Goal: Obtain resource: Obtain resource

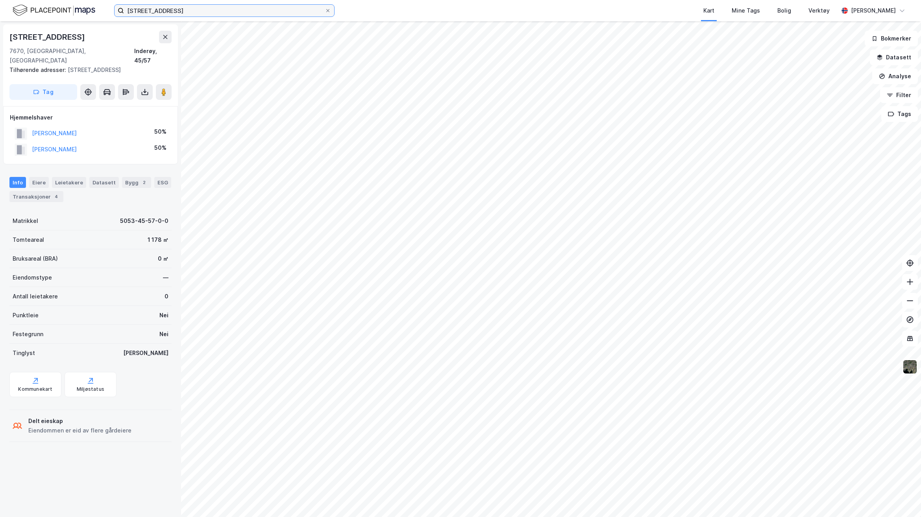
drag, startPoint x: 202, startPoint y: 10, endPoint x: 105, endPoint y: 2, distance: 96.7
click at [105, 2] on div "[STREET_ADDRESS], Inderøy Kart Mine Tags [PERSON_NAME] Verktøy [PERSON_NAME]" at bounding box center [460, 10] width 921 height 21
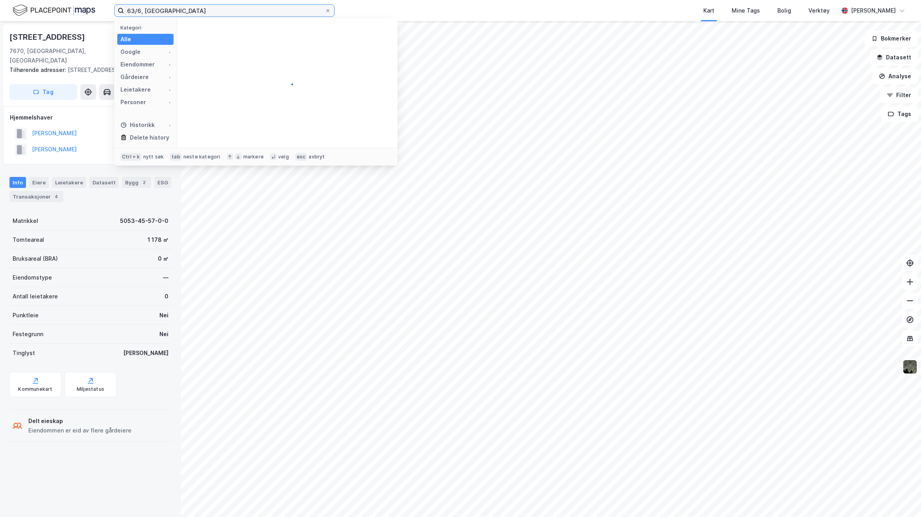
type input "63/6, [GEOGRAPHIC_DATA]"
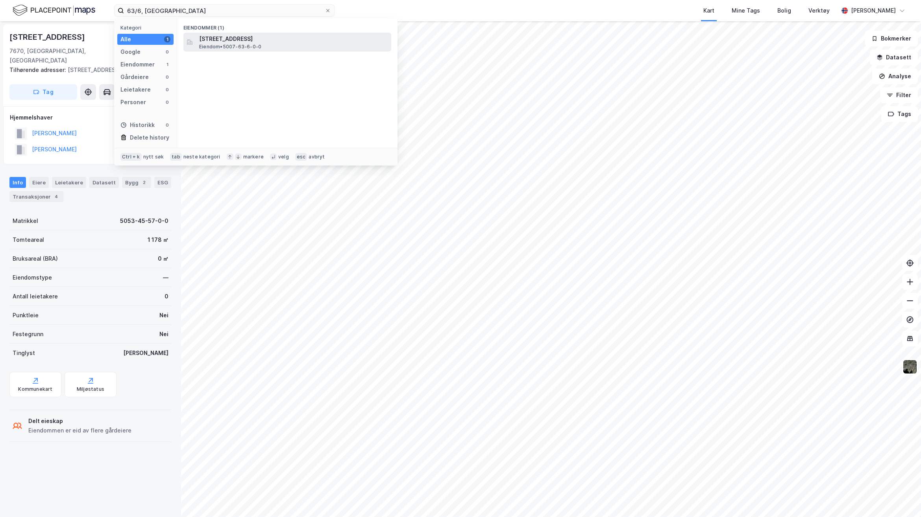
click at [262, 36] on span "[STREET_ADDRESS]" at bounding box center [293, 38] width 189 height 9
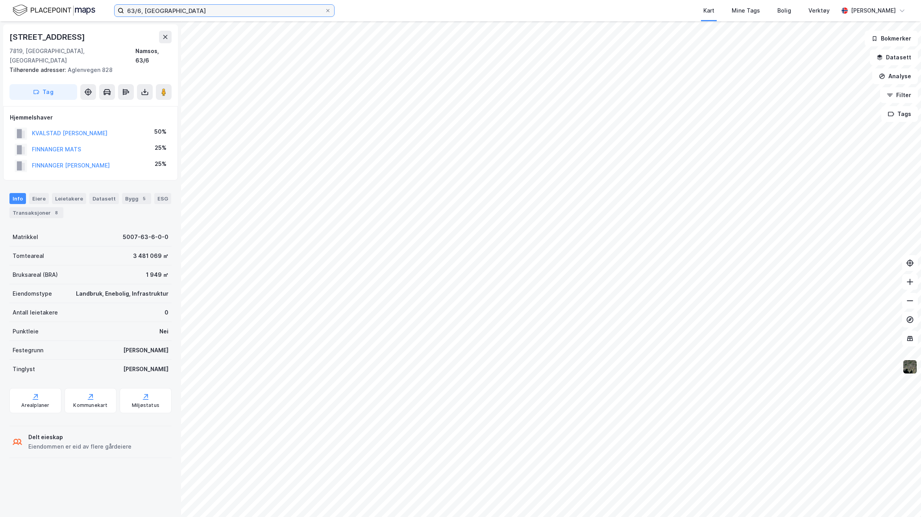
drag, startPoint x: 195, startPoint y: 13, endPoint x: 88, endPoint y: 22, distance: 107.8
click at [89, 22] on div "63/6, Namsos Kart Mine Tags Bolig Verktøy Flutra Demaj Aglenvegen 686 7819, Fos…" at bounding box center [460, 258] width 921 height 517
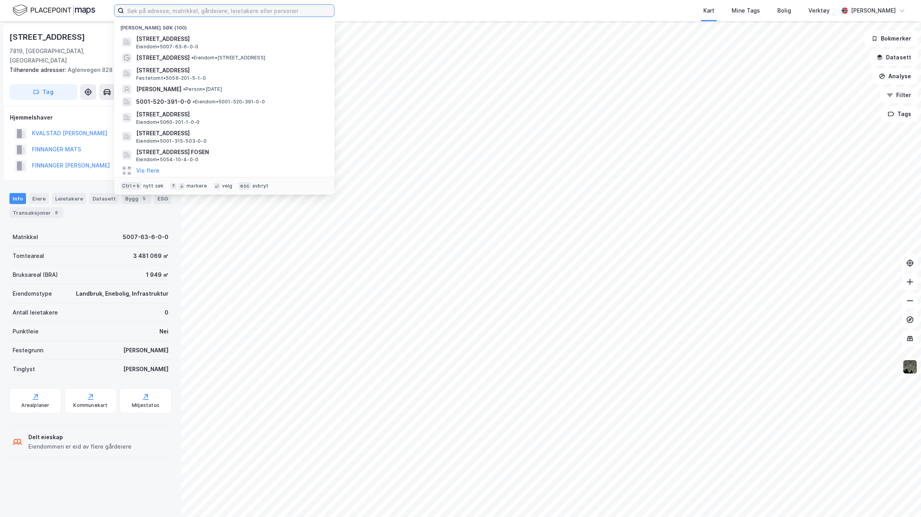
click at [187, 6] on input at bounding box center [229, 11] width 210 height 12
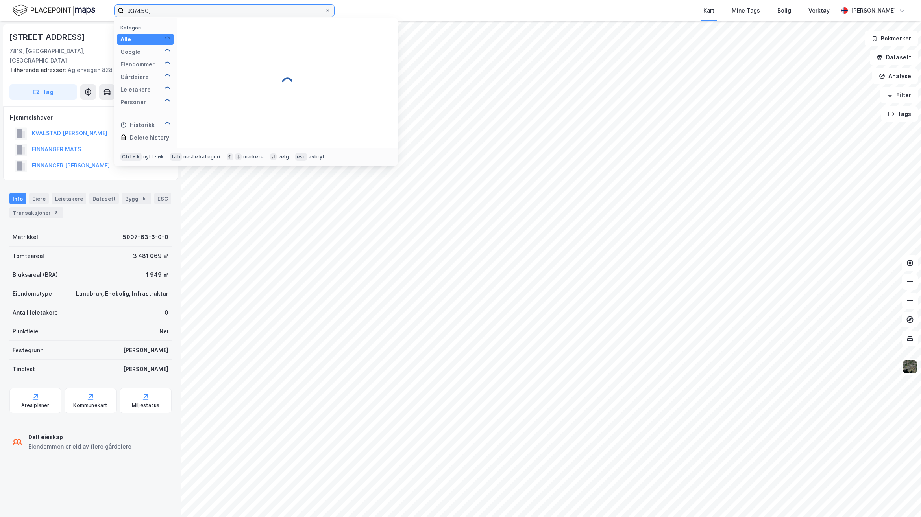
type input "93/450, T"
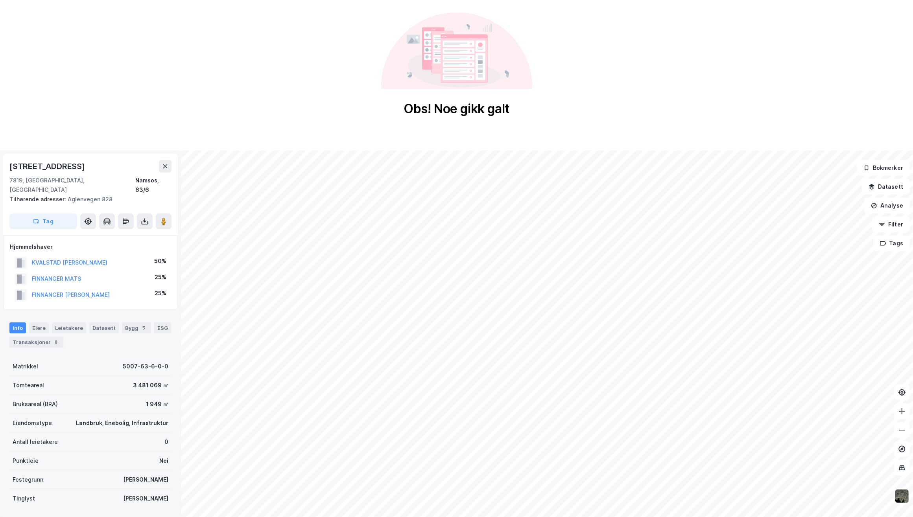
click at [632, 69] on div "Obs! Noe gikk galt" at bounding box center [456, 64] width 913 height 129
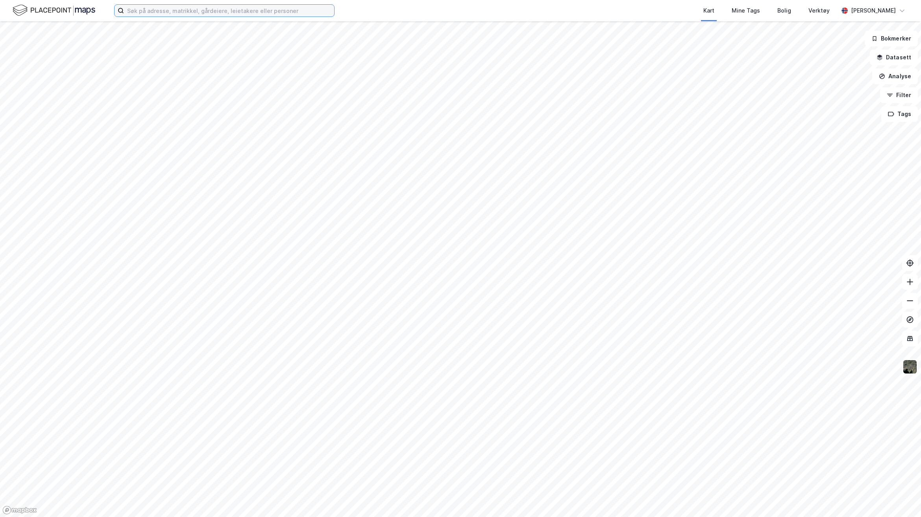
click at [286, 15] on input at bounding box center [229, 11] width 210 height 12
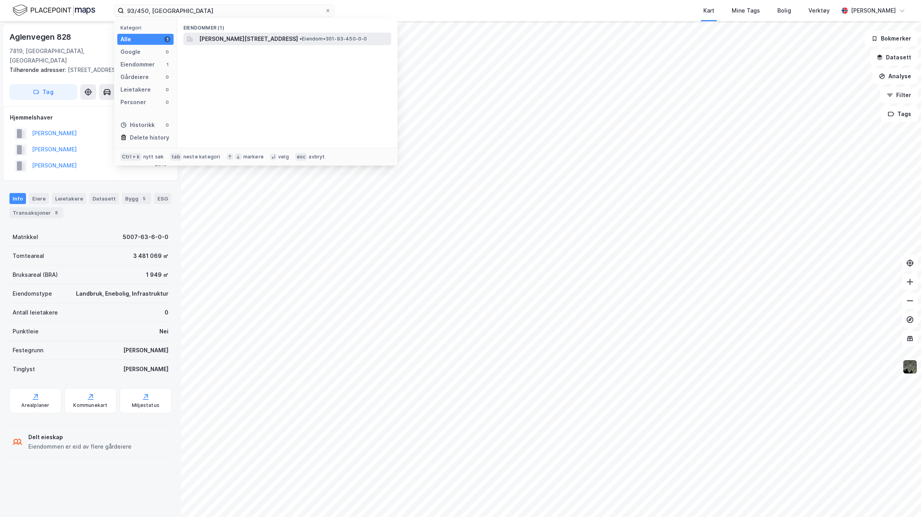
click at [263, 42] on span "[PERSON_NAME][STREET_ADDRESS]" at bounding box center [248, 38] width 99 height 9
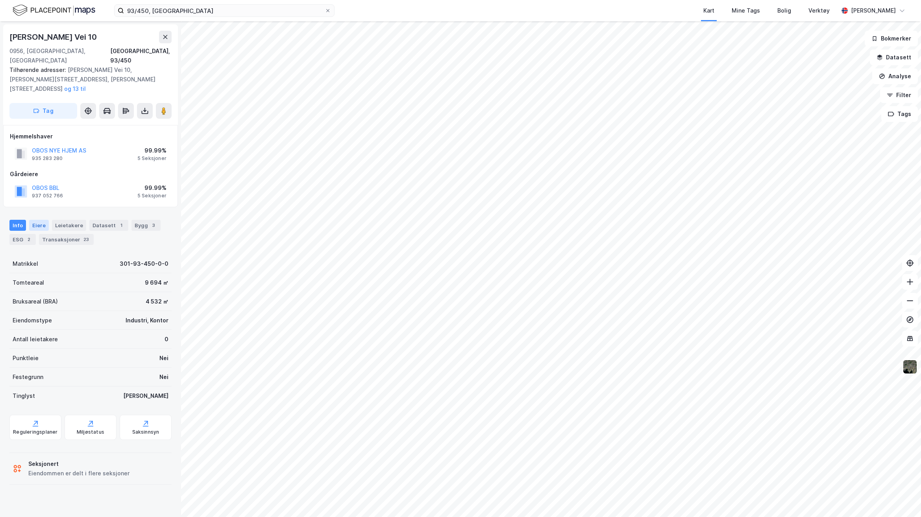
click at [42, 220] on div "Eiere" at bounding box center [39, 225] width 20 height 11
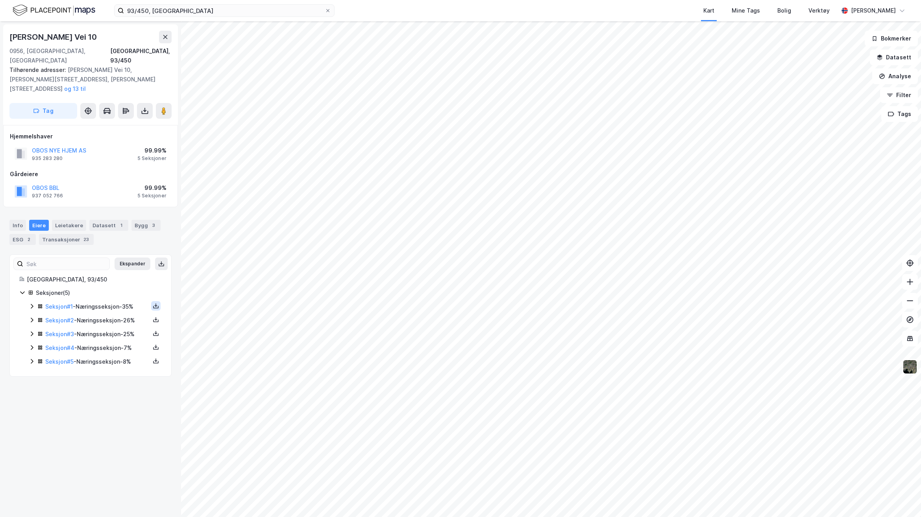
click at [155, 304] on icon at bounding box center [155, 306] width 1 height 4
click at [111, 278] on div "Grunnbok" at bounding box center [108, 282] width 26 height 9
drag, startPoint x: 218, startPoint y: 14, endPoint x: 23, endPoint y: 14, distance: 195.5
click at [23, 14] on div "93/450, Oslo Kart Mine Tags Bolig Verktøy [PERSON_NAME]" at bounding box center [460, 10] width 921 height 21
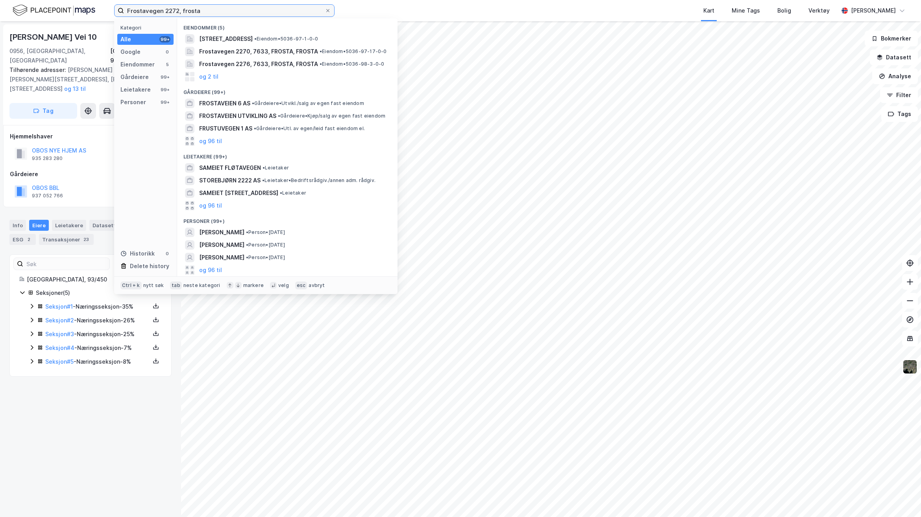
type input "Frostavegen 2272, frosta"
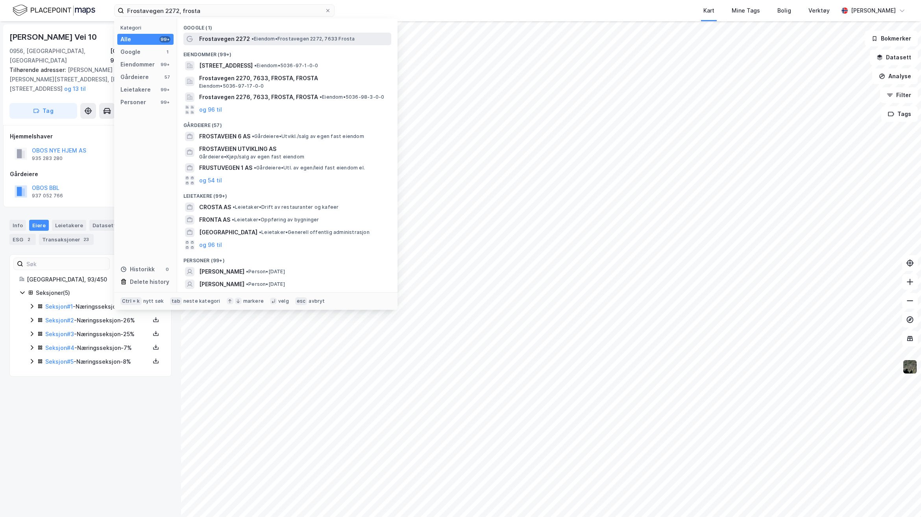
click at [261, 42] on span "• Eiendom • Frostavegen 2272, 7633 Frosta" at bounding box center [302, 39] width 103 height 6
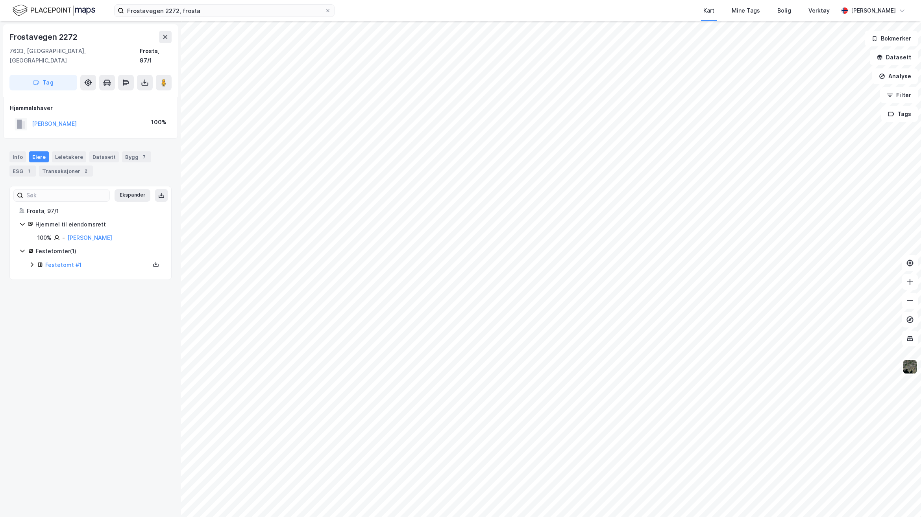
click at [115, 380] on div "Frostavegen 2272 7633, Frosta, Trøndelag Frosta, 97/1 Tag Hjemmelshaver [PERSON…" at bounding box center [90, 269] width 181 height 496
